Goal: Information Seeking & Learning: Learn about a topic

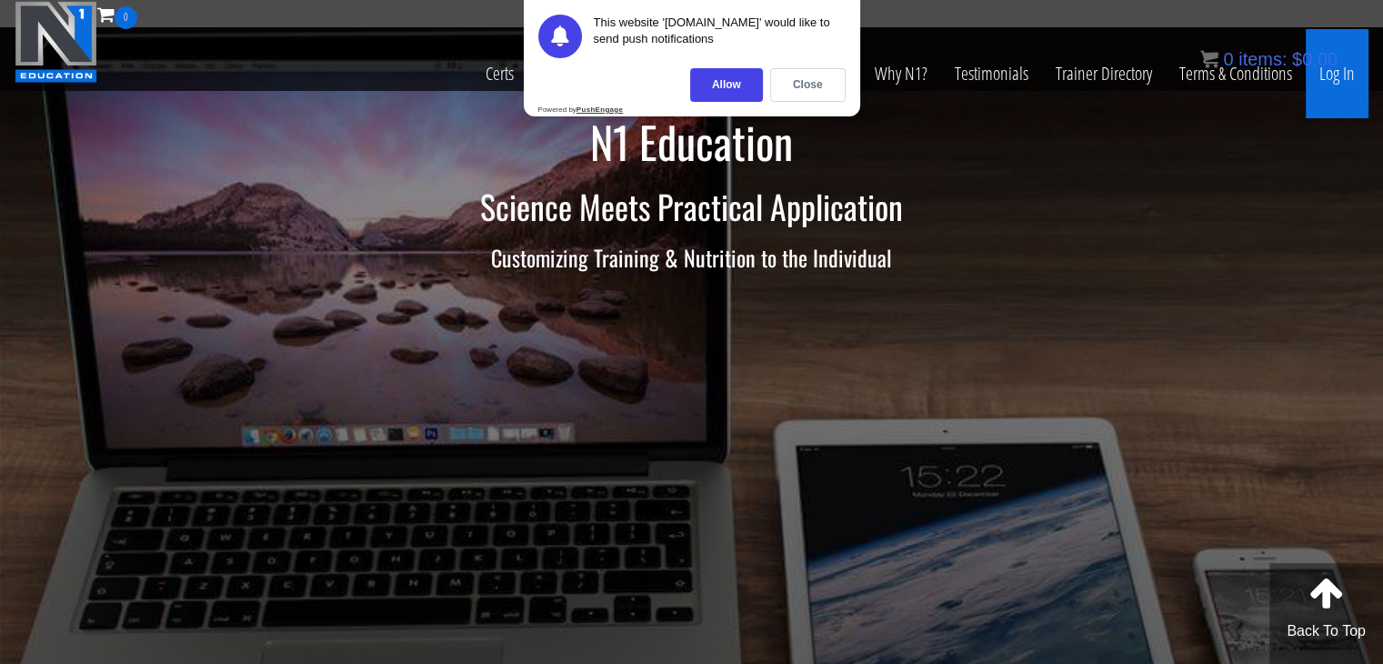
click at [1354, 69] on link "Log In" at bounding box center [1337, 73] width 63 height 89
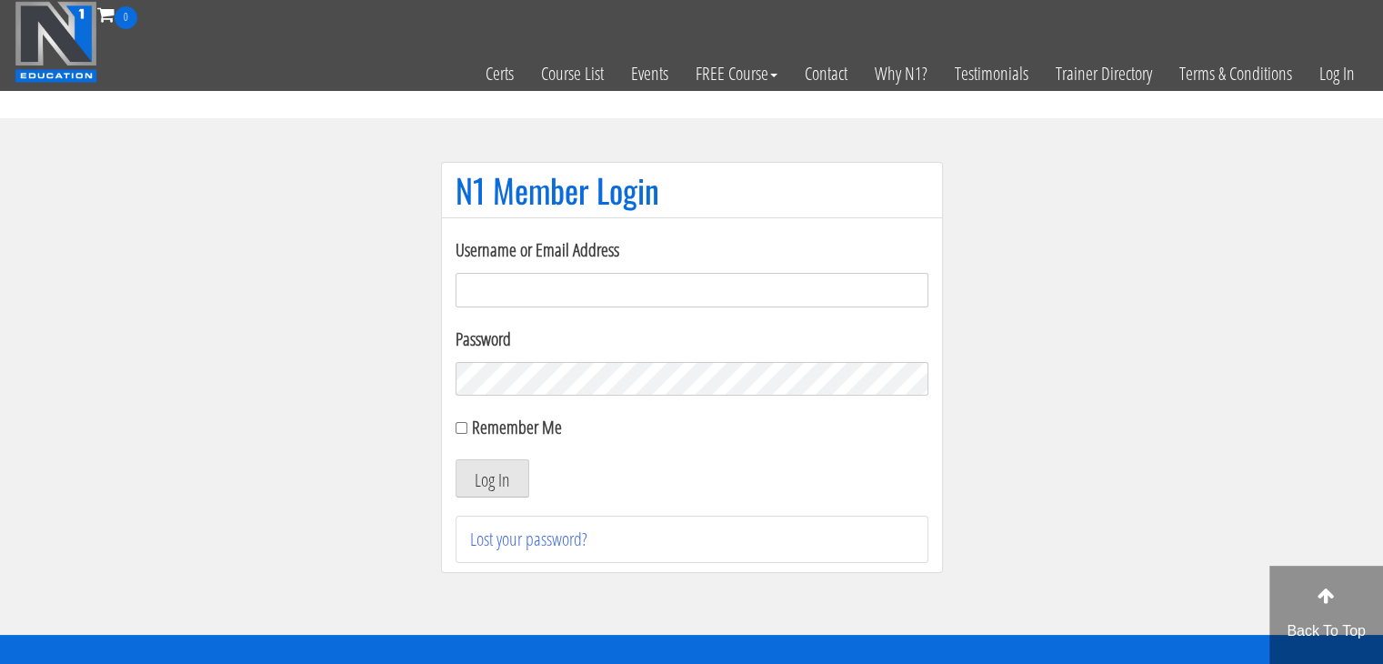
click at [673, 295] on input "Username or Email Address" at bounding box center [692, 290] width 473 height 35
type input "[EMAIL_ADDRESS][DOMAIN_NAME]"
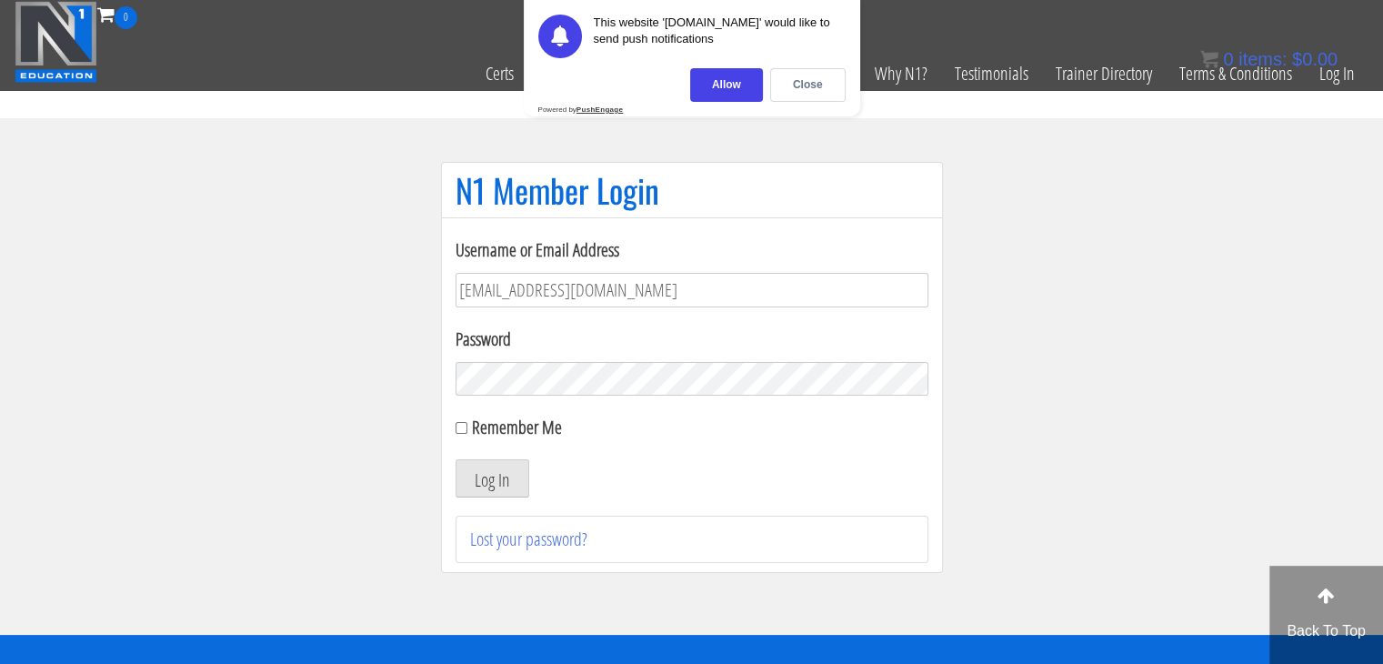
click at [456, 459] on button "Log In" at bounding box center [493, 478] width 74 height 38
click at [816, 74] on div "Close" at bounding box center [807, 85] width 75 height 34
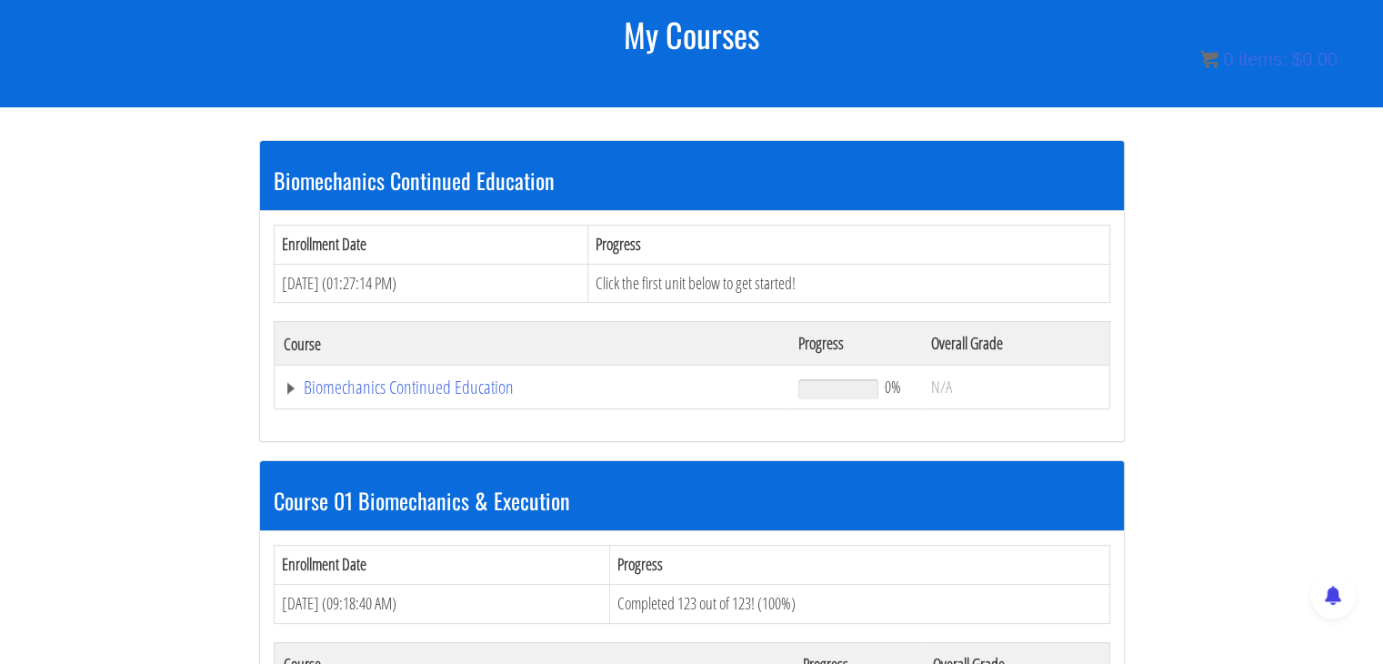
scroll to position [255, 0]
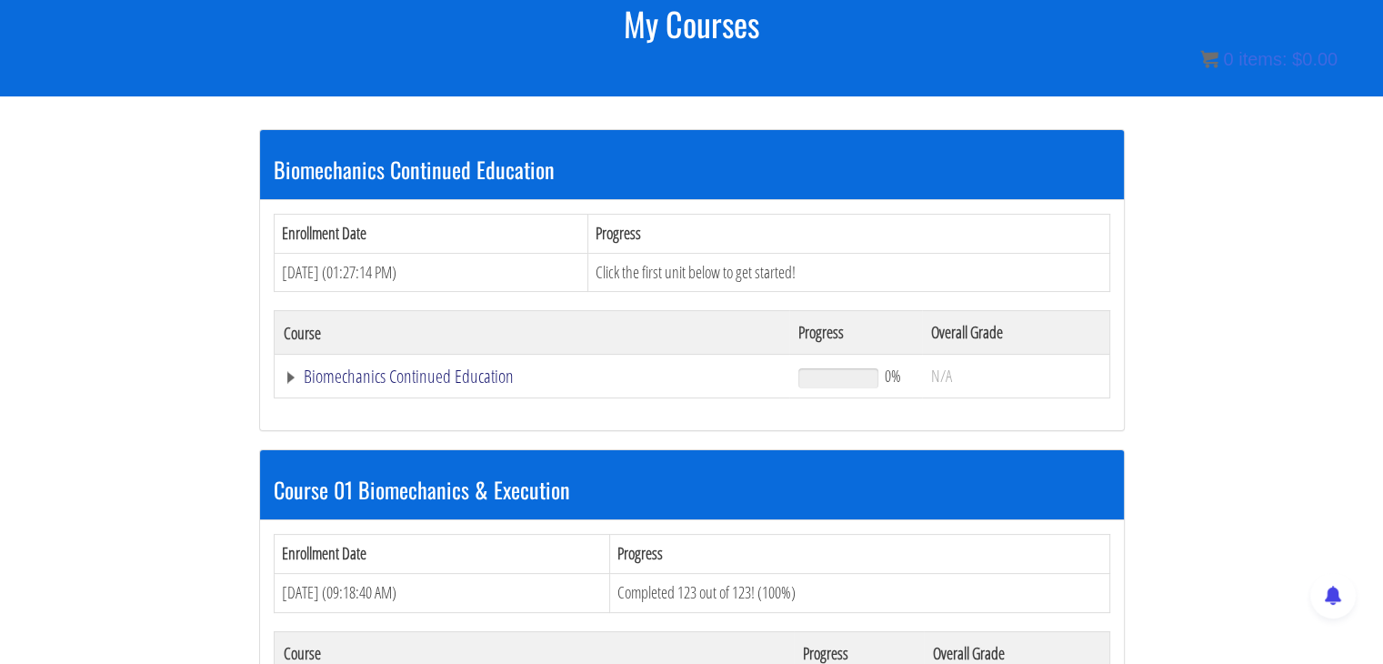
click at [491, 382] on link "Biomechanics Continued Education" at bounding box center [532, 376] width 497 height 18
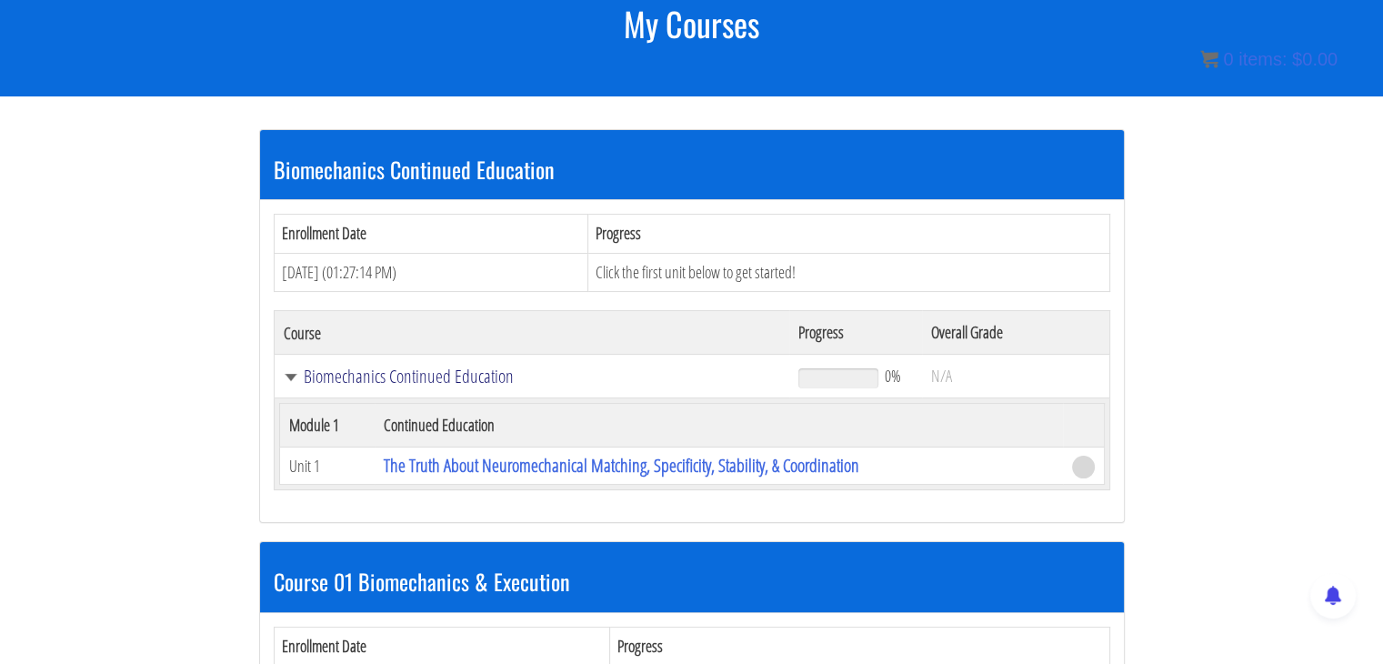
click at [473, 368] on link "Biomechanics Continued Education" at bounding box center [532, 376] width 497 height 18
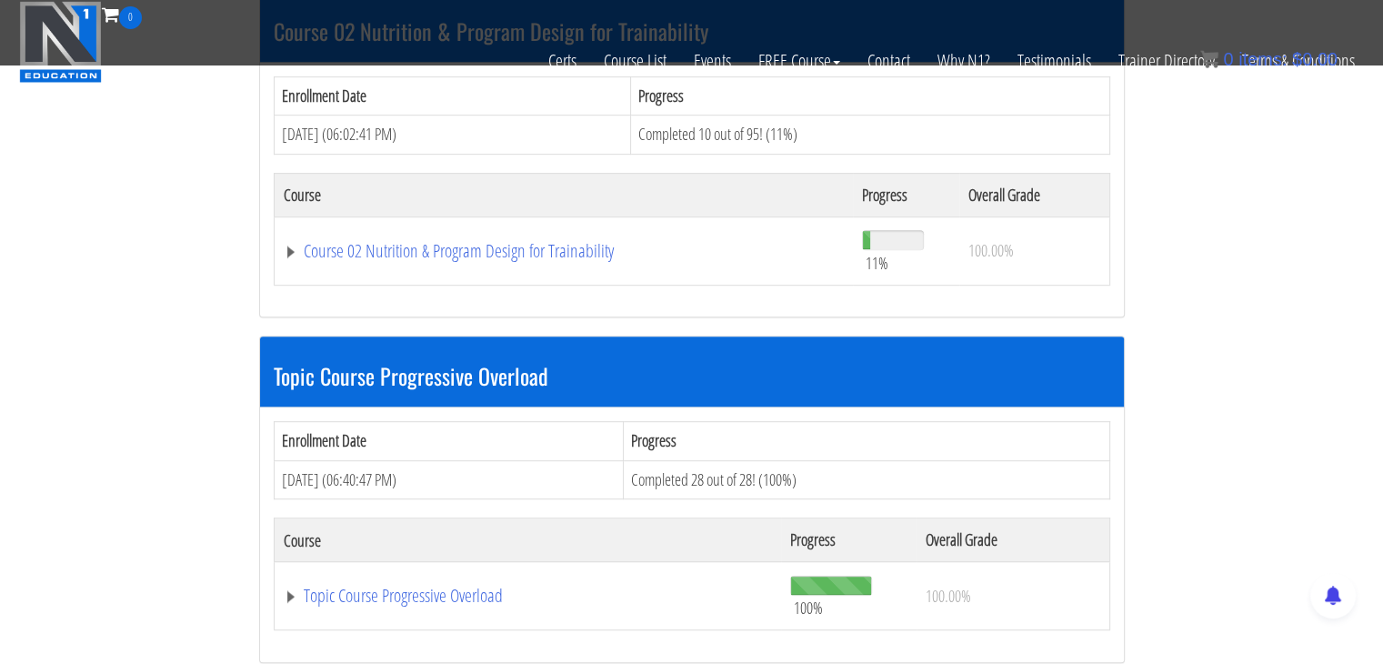
scroll to position [891, 0]
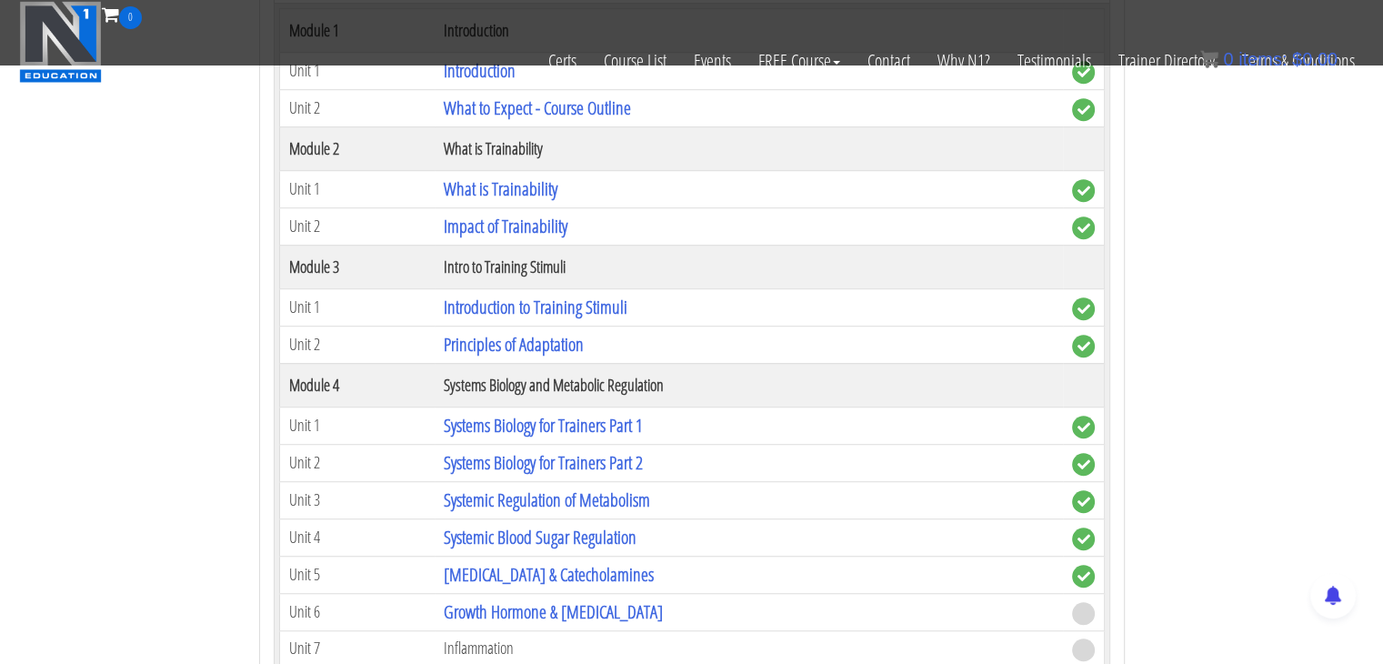
scroll to position [1346, 0]
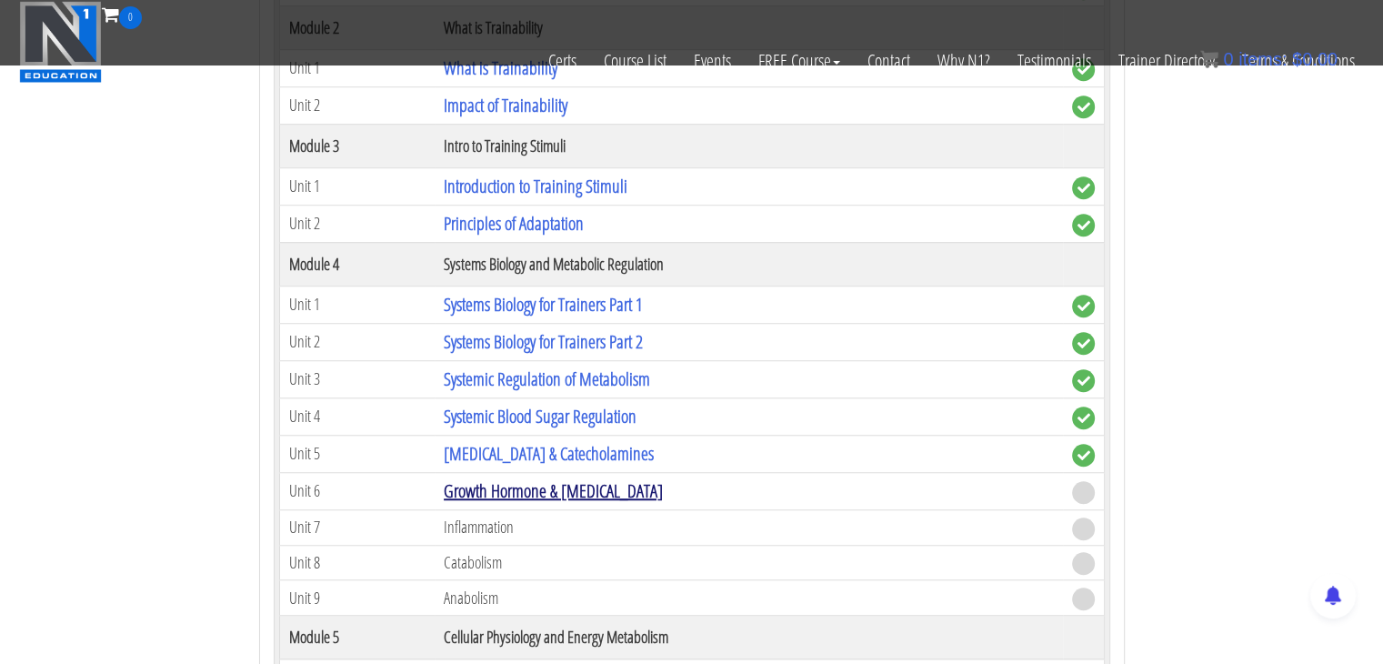
click at [571, 487] on link "Growth Hormone & [MEDICAL_DATA]" at bounding box center [553, 490] width 219 height 25
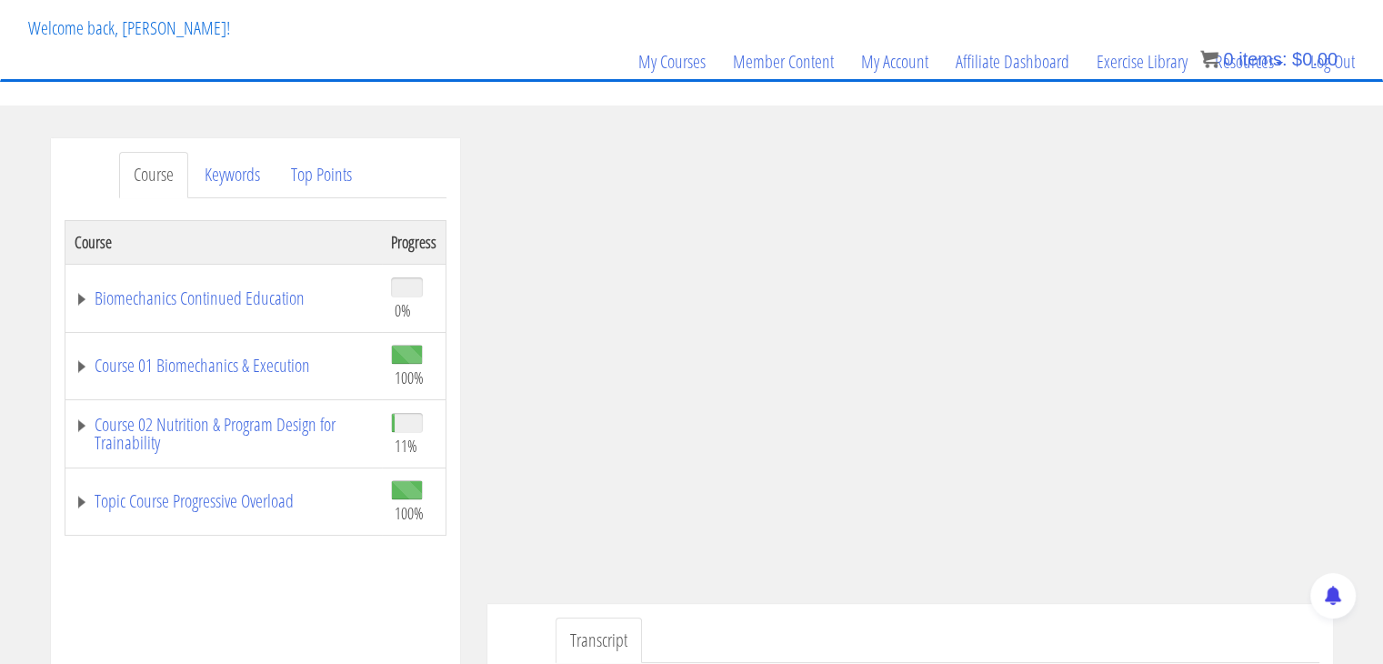
scroll to position [98, 0]
click at [87, 443] on link "Course 02 Nutrition & Program Design for Trainability" at bounding box center [224, 435] width 298 height 36
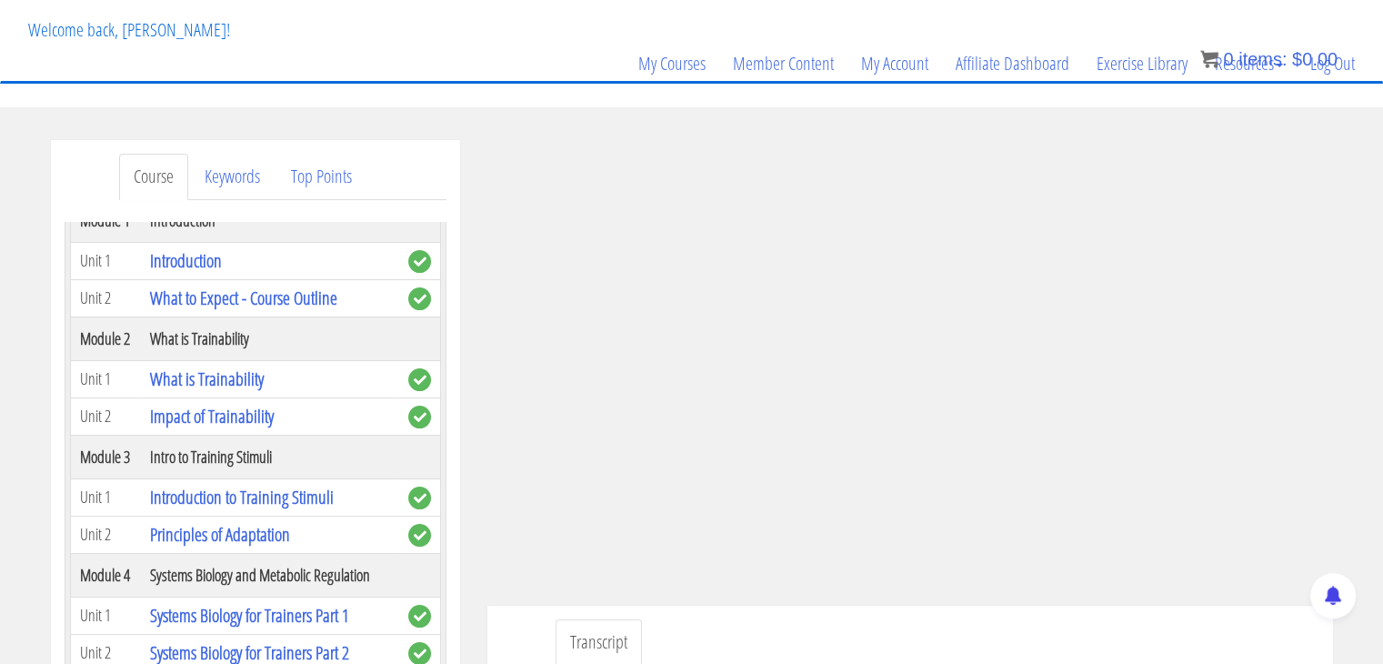
scroll to position [371, 0]
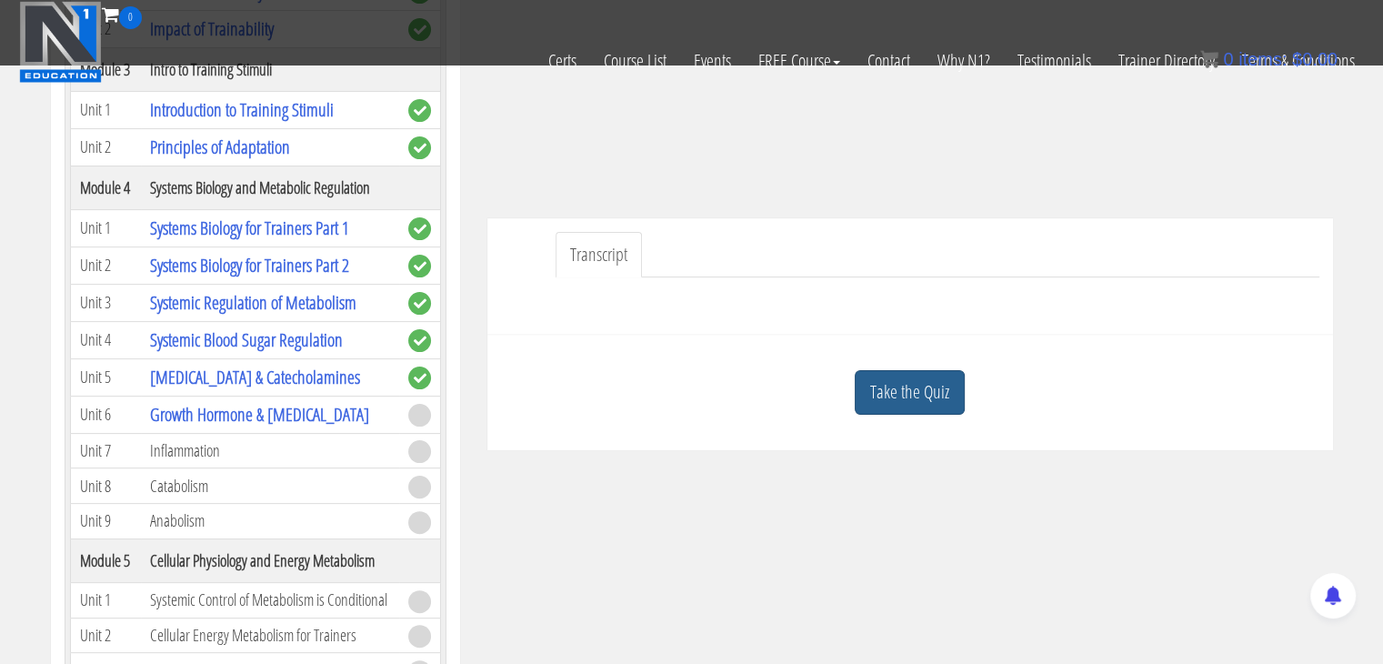
click at [885, 411] on link "Take the Quiz" at bounding box center [910, 392] width 110 height 45
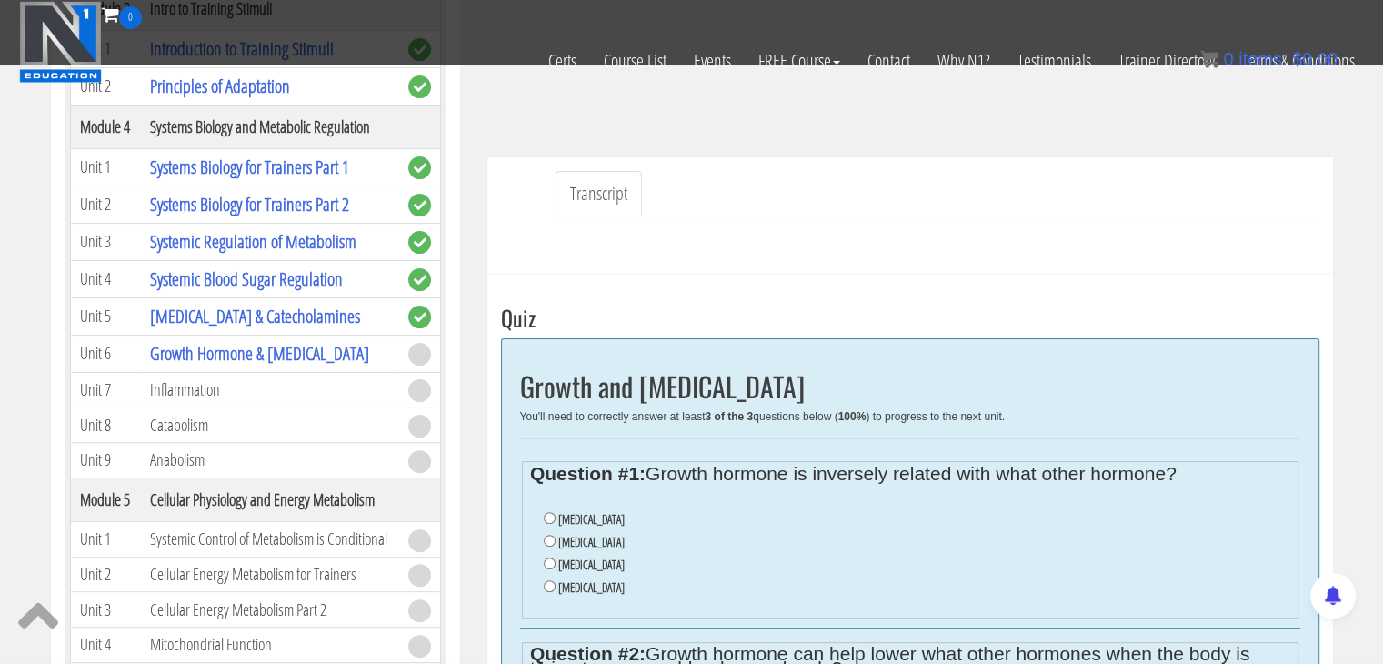
scroll to position [644, 0]
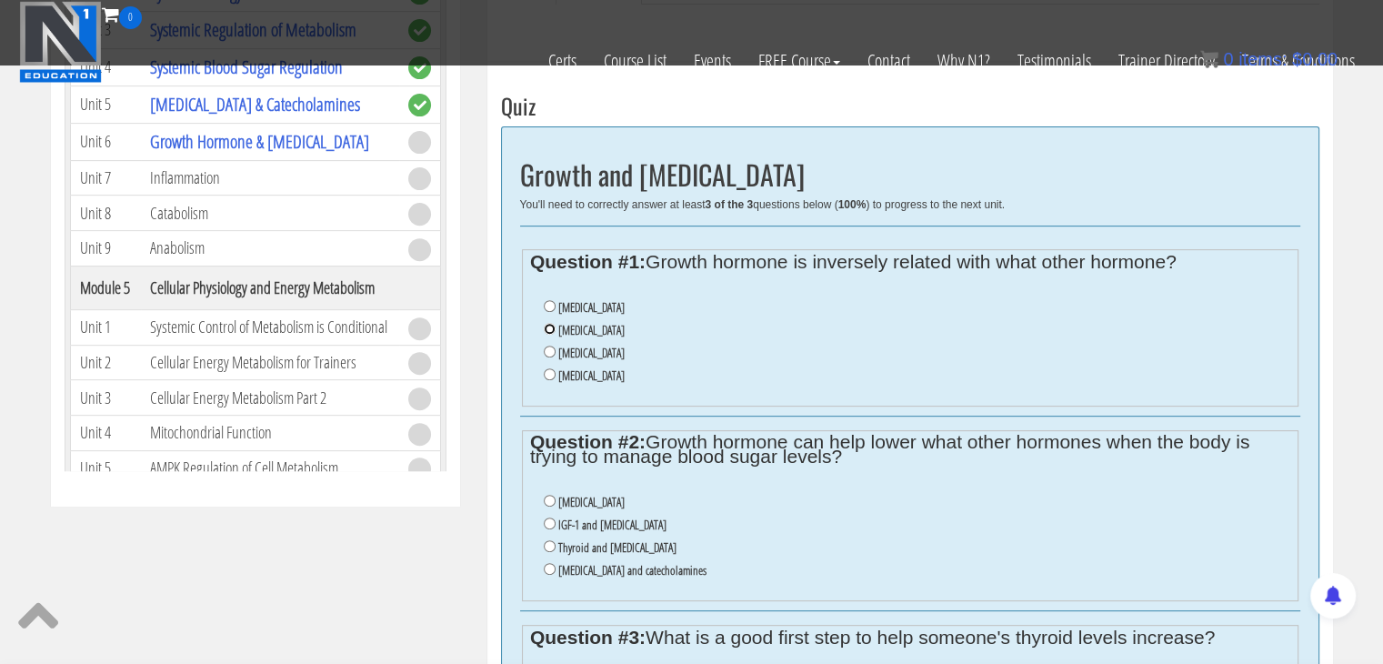
click at [547, 329] on input "[MEDICAL_DATA]" at bounding box center [550, 329] width 12 height 12
radio input "true"
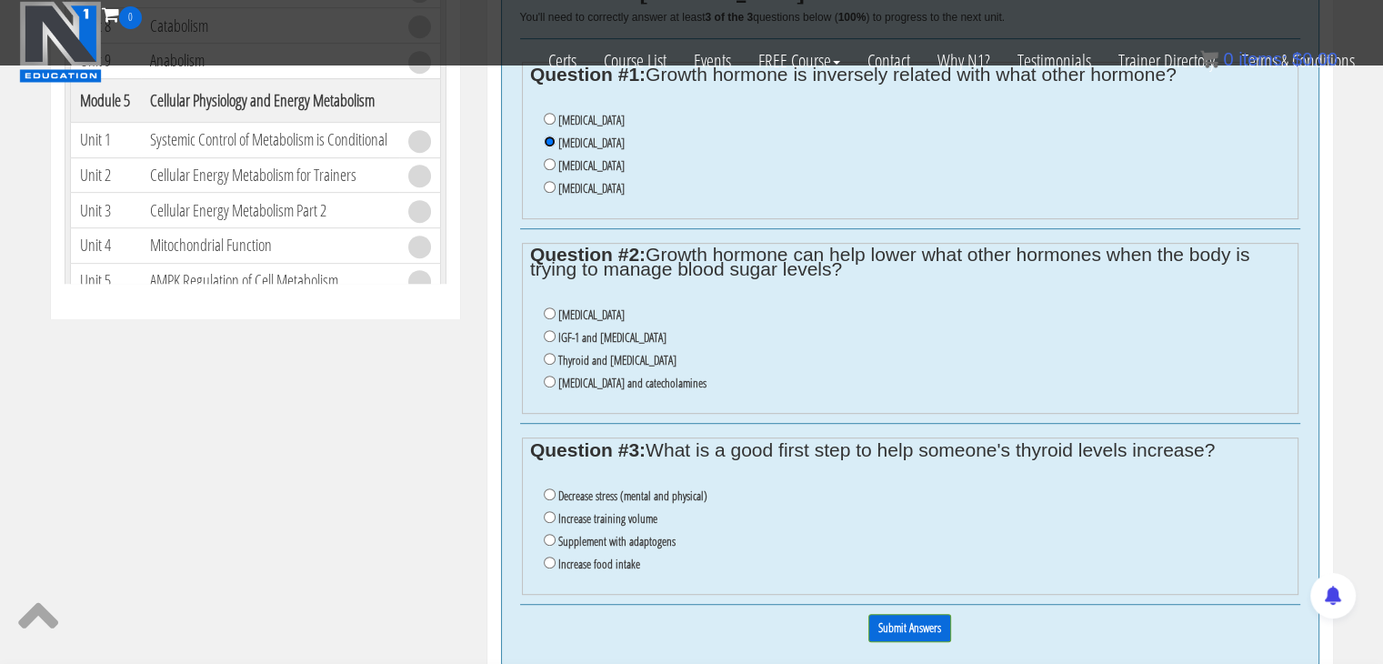
scroll to position [917, 0]
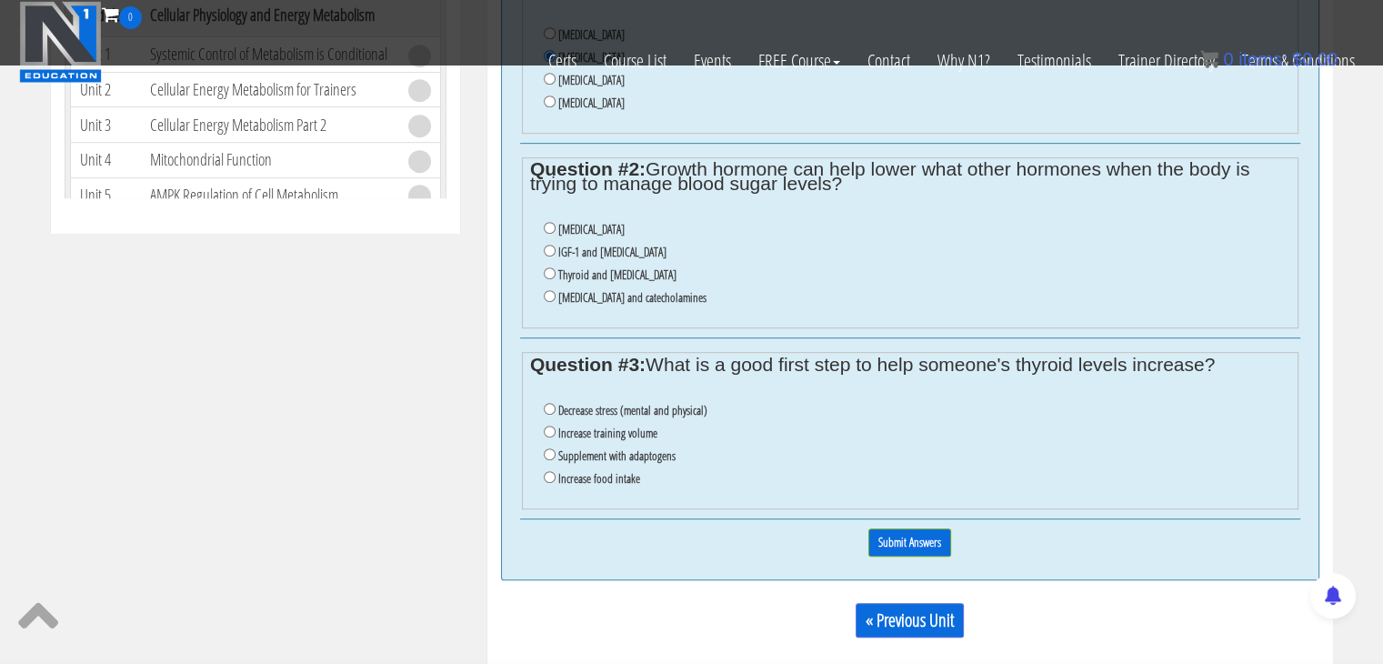
click at [600, 303] on label "[MEDICAL_DATA] and catecholamines" at bounding box center [632, 297] width 148 height 15
click at [556, 302] on input "[MEDICAL_DATA] and catecholamines" at bounding box center [550, 296] width 12 height 12
radio input "true"
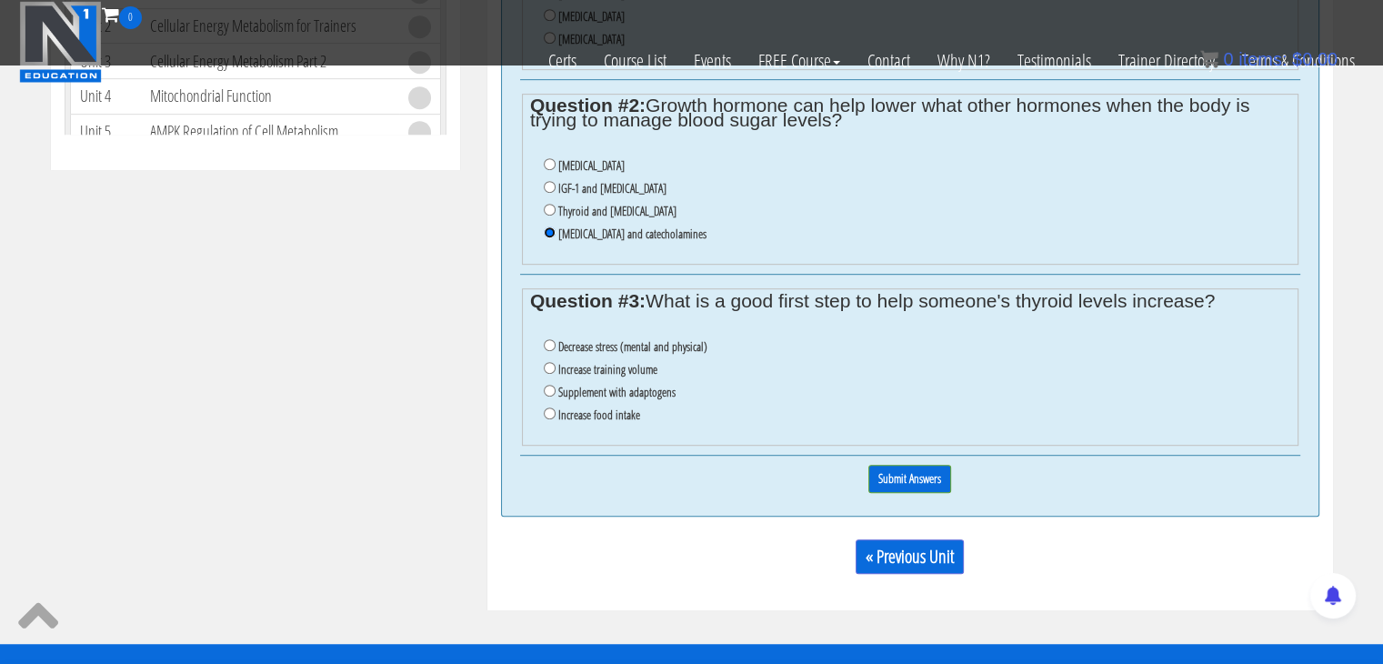
scroll to position [1008, 0]
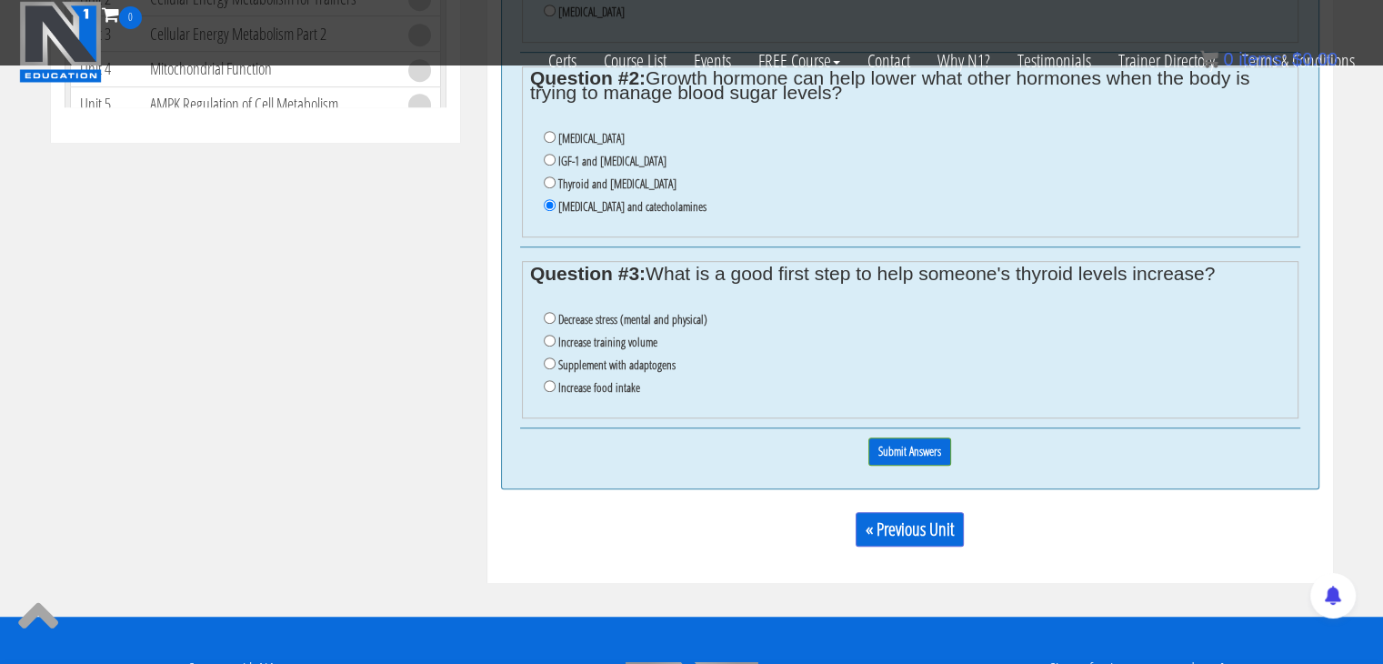
click at [619, 322] on label "Decrease stress (mental and physical)" at bounding box center [632, 319] width 149 height 15
click at [556, 322] on input "Decrease stress (mental and physical)" at bounding box center [550, 318] width 12 height 12
radio input "true"
click at [944, 447] on input "Submit Answers" at bounding box center [909, 451] width 83 height 28
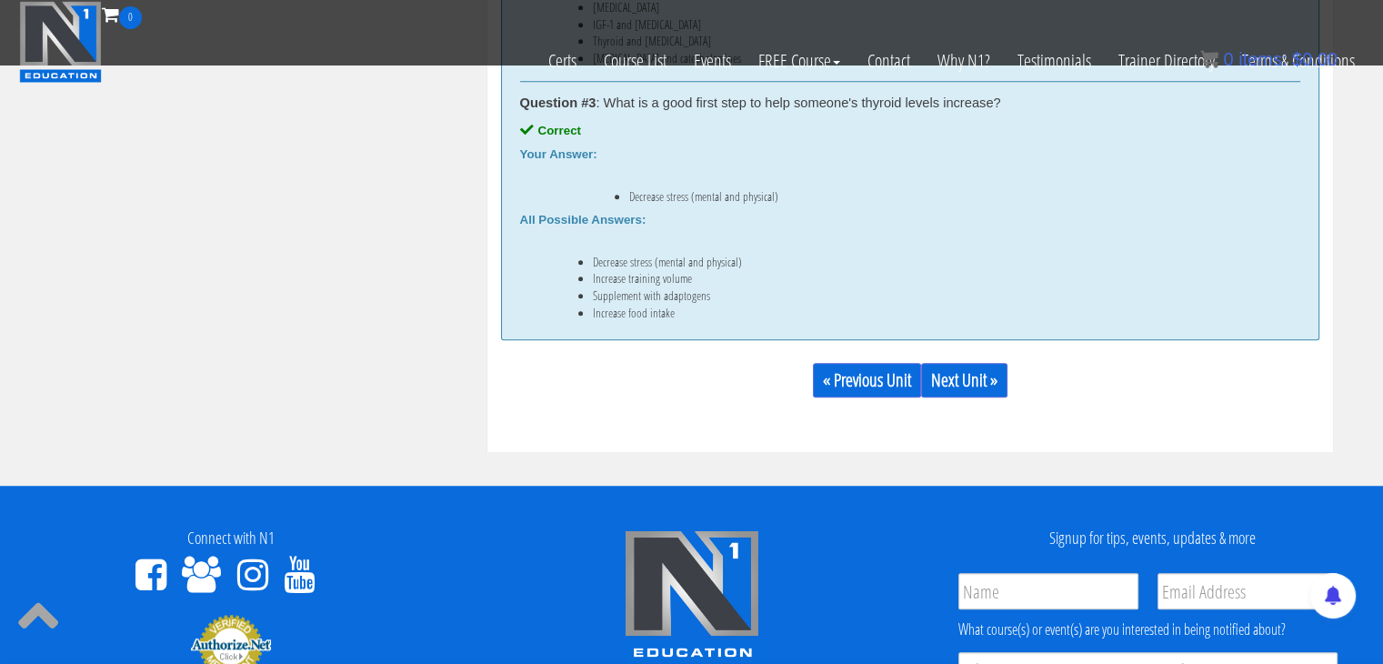
scroll to position [1407, 0]
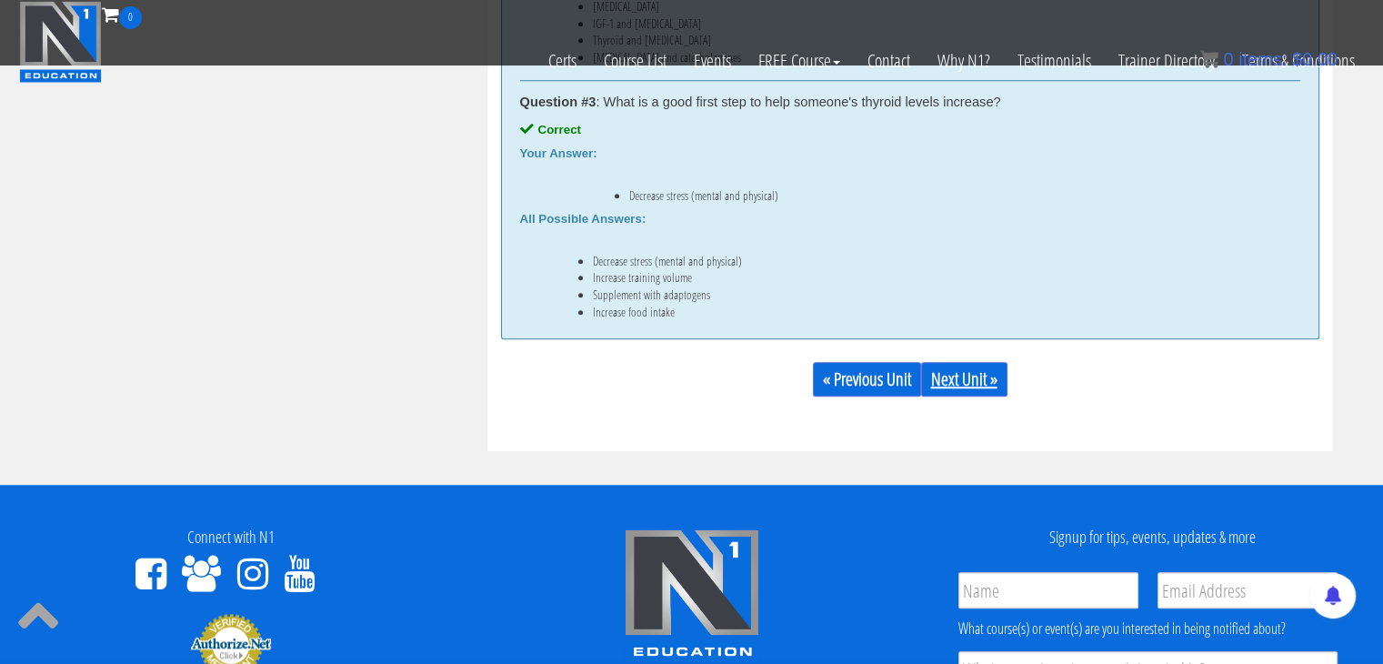
click at [976, 390] on link "Next Unit »" at bounding box center [964, 379] width 86 height 35
